Goal: Task Accomplishment & Management: Manage account settings

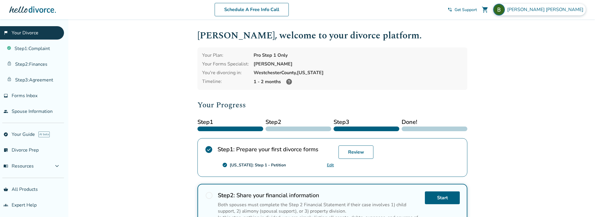
click at [565, 9] on span "[PERSON_NAME]" at bounding box center [546, 9] width 78 height 6
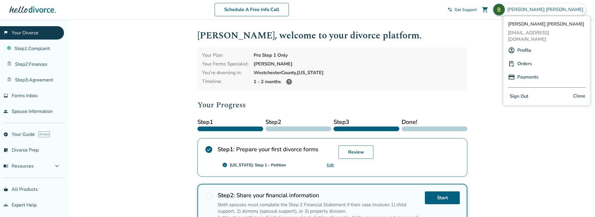
click at [525, 92] on button "Sign Out" at bounding box center [519, 96] width 22 height 8
